Goal: Information Seeking & Learning: Learn about a topic

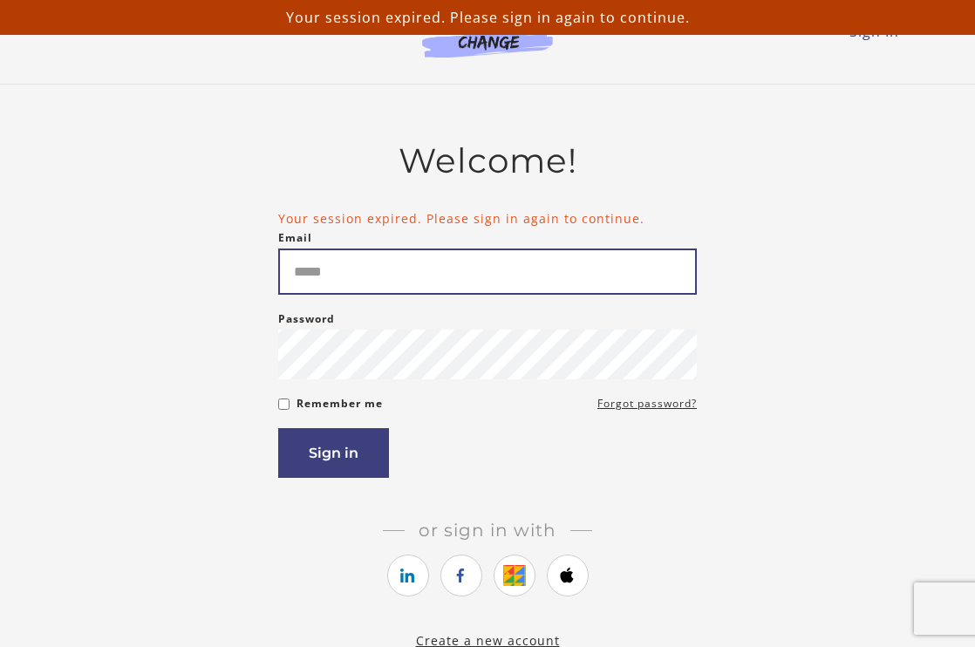
click at [393, 263] on input "Email" at bounding box center [487, 272] width 419 height 46
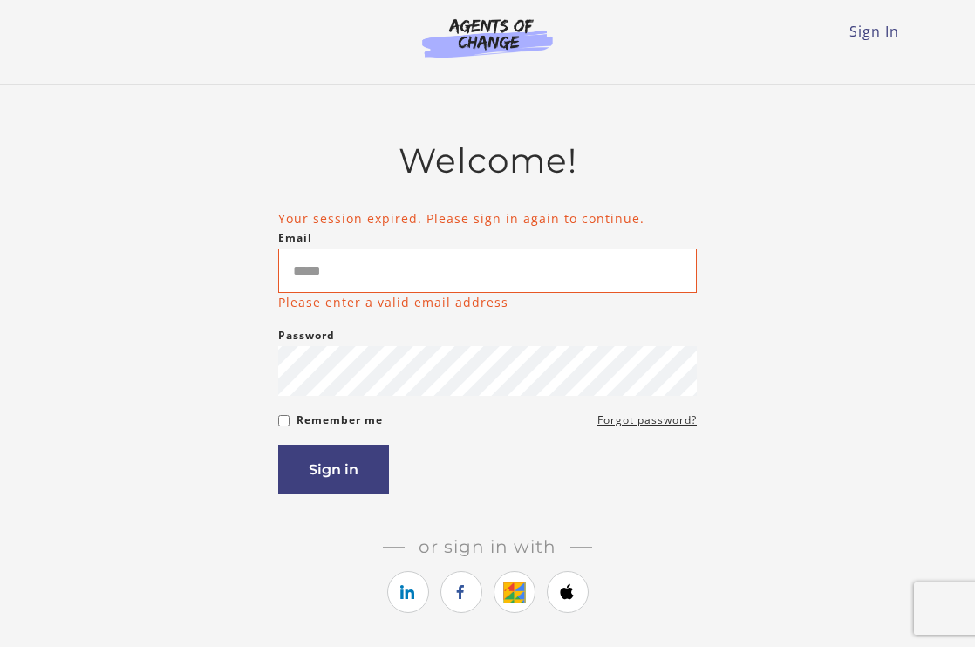
type input "**********"
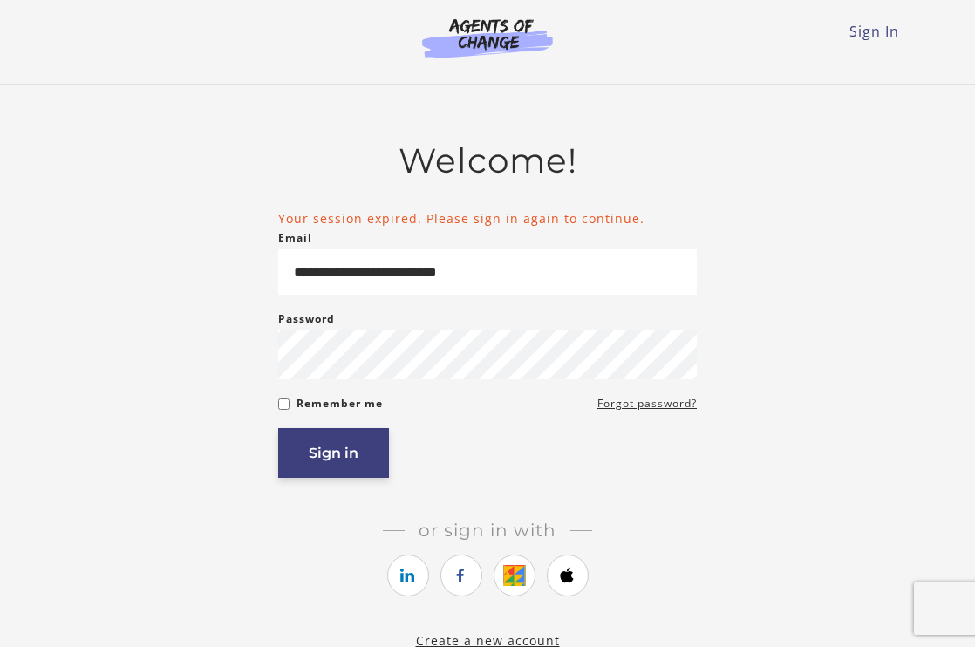
click at [332, 468] on button "Sign in" at bounding box center [333, 453] width 111 height 50
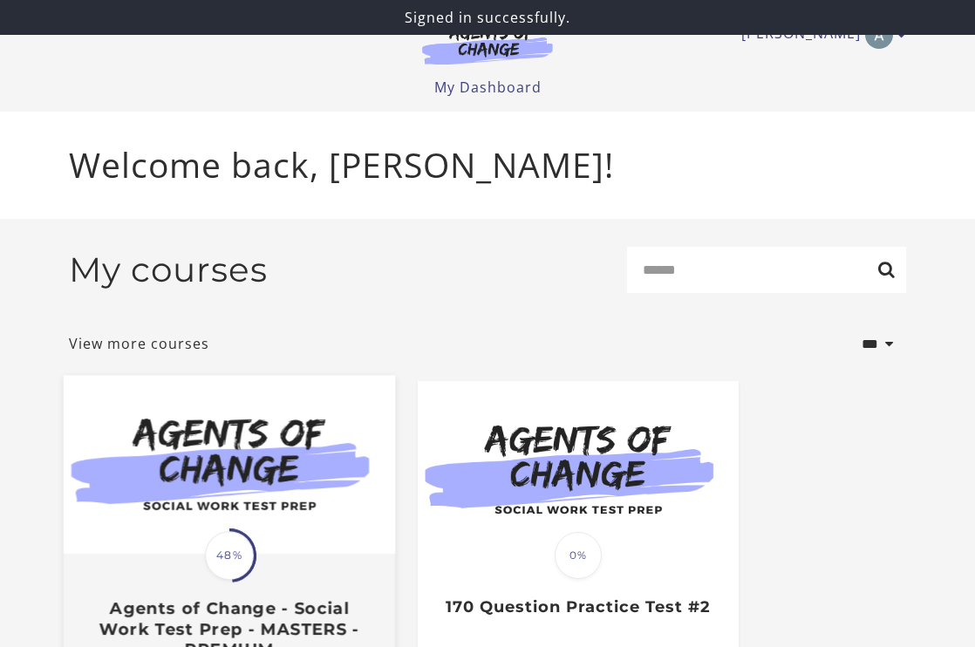
click at [239, 536] on span at bounding box center [229, 555] width 60 height 60
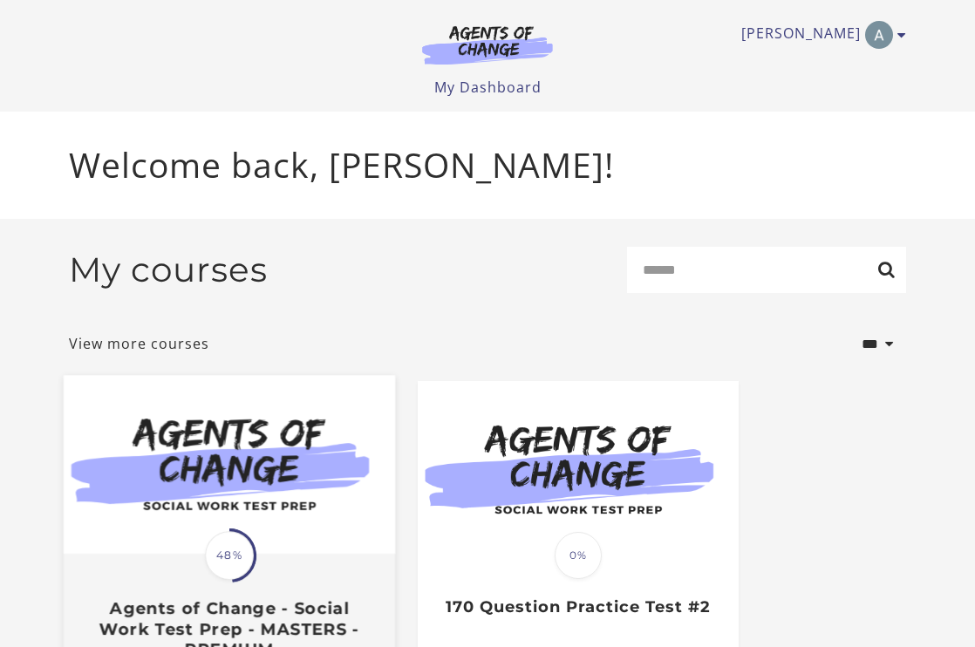
click at [201, 452] on img at bounding box center [230, 465] width 332 height 179
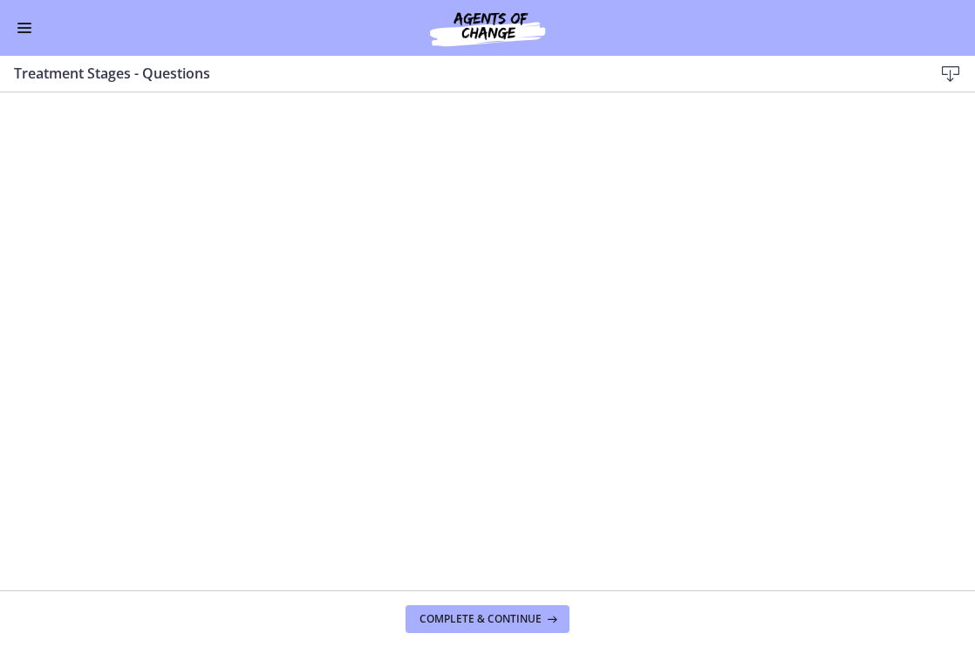
click at [19, 27] on span "Enable menu" at bounding box center [24, 28] width 14 height 2
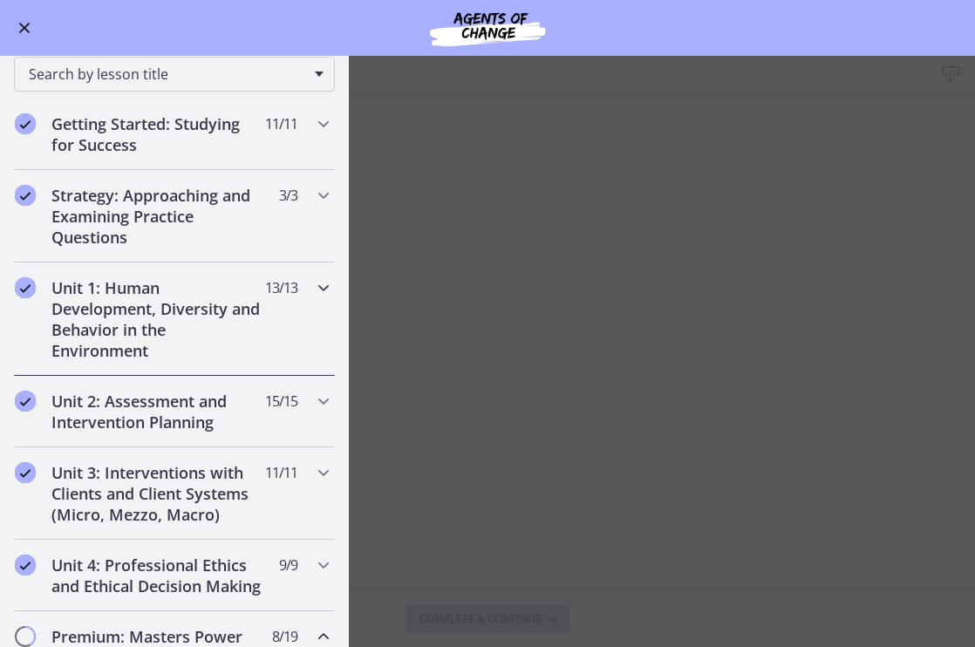
scroll to position [161, 0]
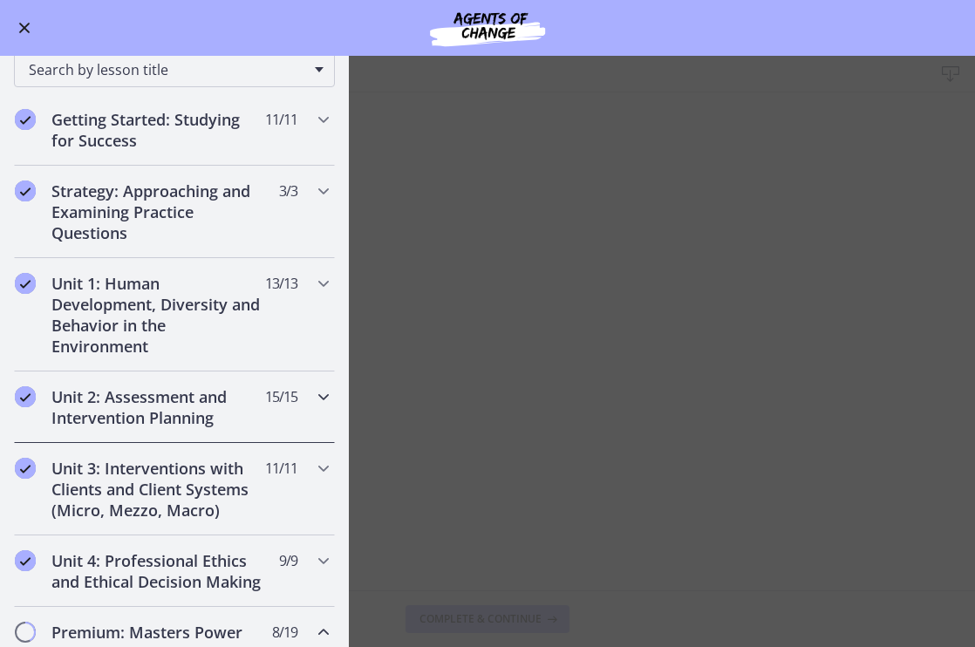
click at [202, 402] on h2 "Unit 2: Assessment and Intervention Planning" at bounding box center [157, 407] width 213 height 42
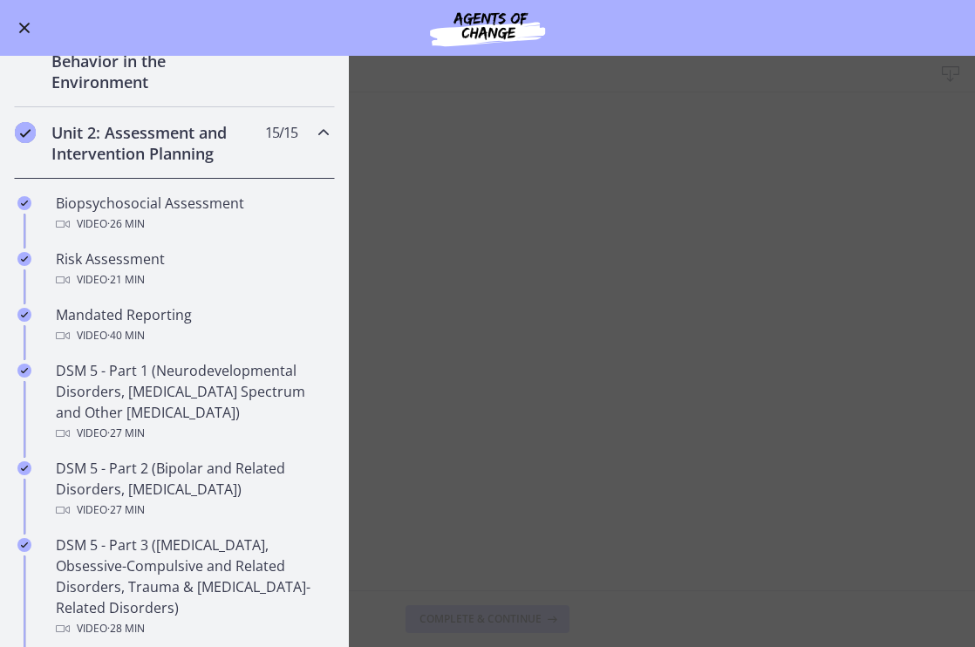
scroll to position [423, 0]
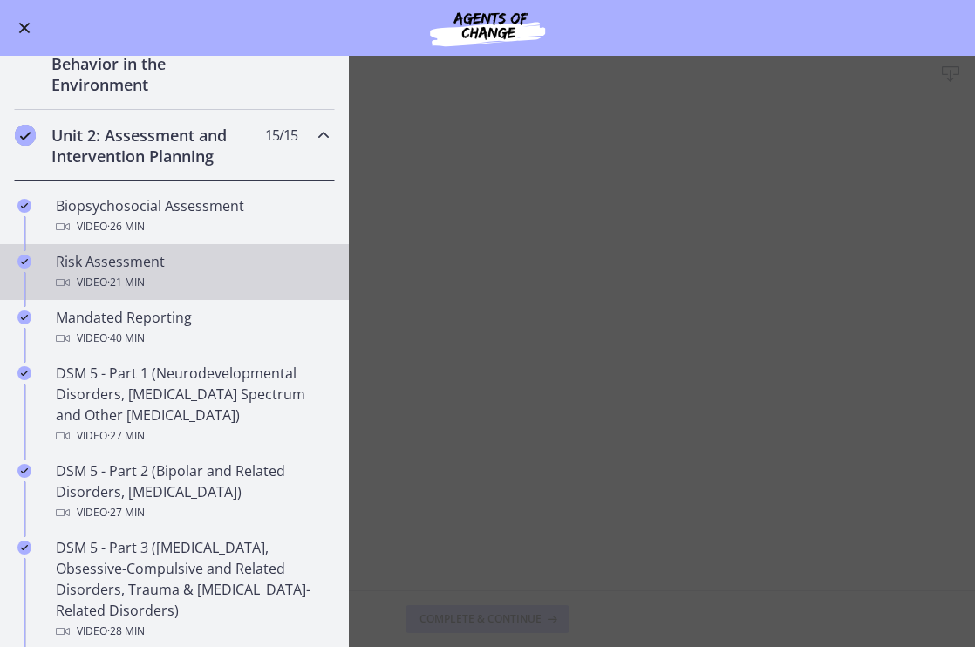
click at [135, 277] on span "· 21 min" at bounding box center [126, 282] width 38 height 21
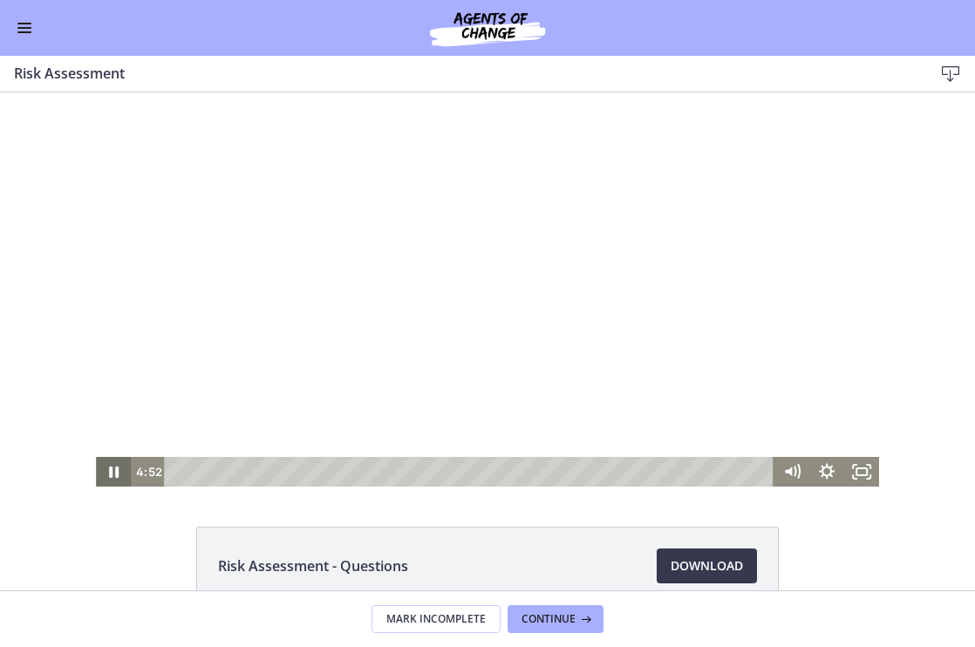
click at [112, 475] on icon "Pause" at bounding box center [113, 472] width 35 height 30
click at [109, 477] on icon "Play Video" at bounding box center [114, 472] width 35 height 30
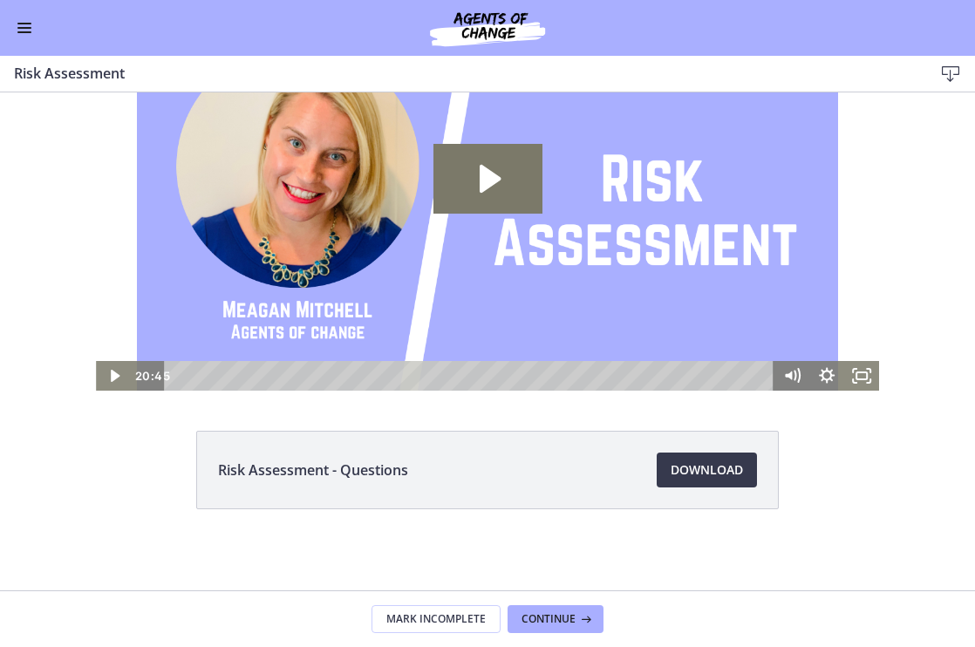
scroll to position [99, 0]
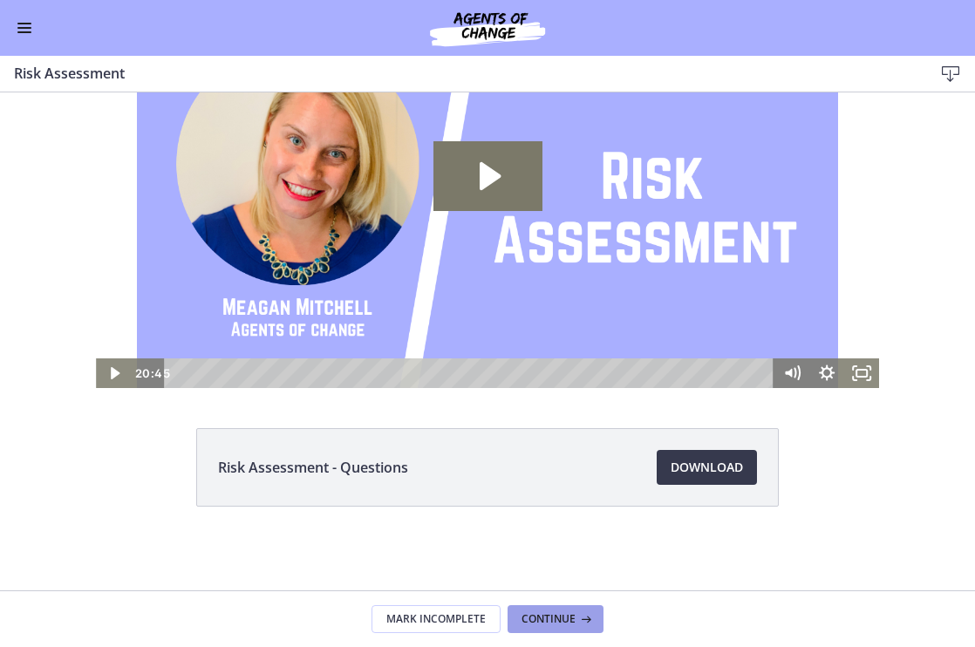
click at [585, 619] on icon at bounding box center [584, 619] width 17 height 14
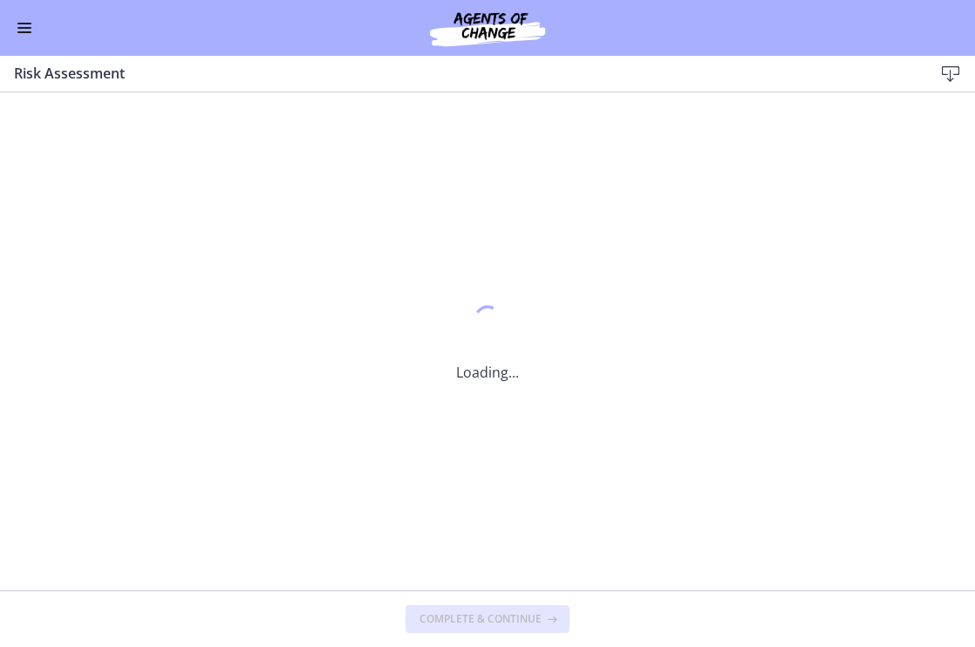
scroll to position [0, 0]
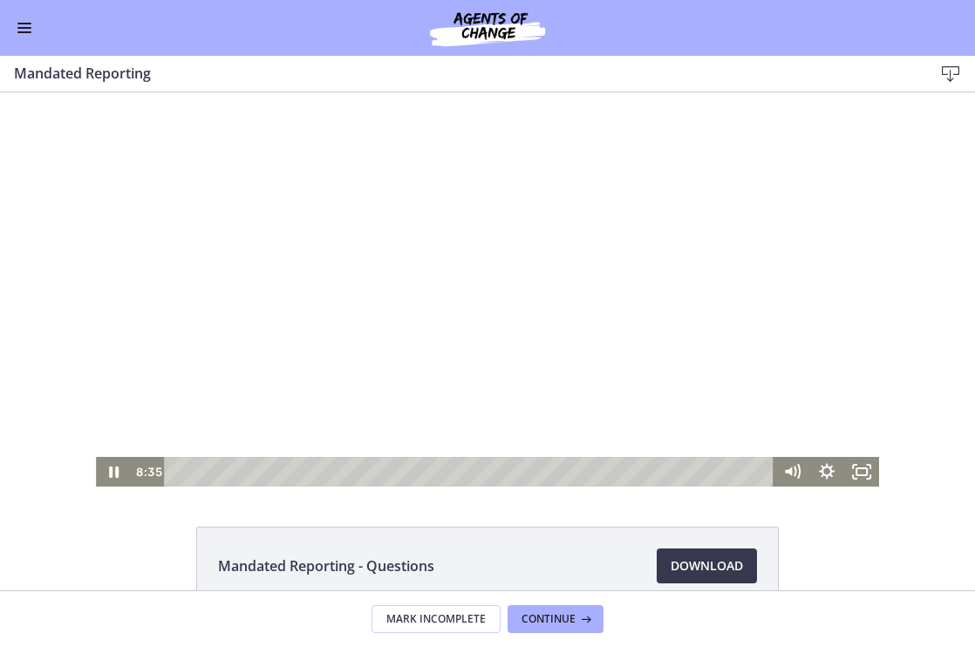
click at [468, 310] on div at bounding box center [487, 289] width 783 height 394
